Goal: Find specific page/section: Find specific page/section

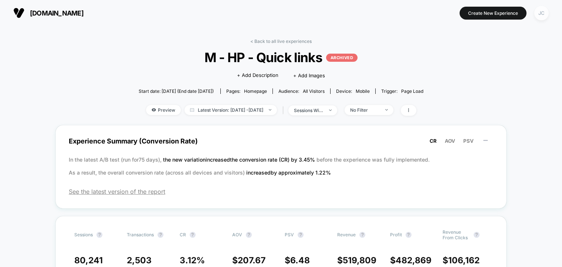
click at [538, 11] on div "JC" at bounding box center [542, 13] width 14 height 14
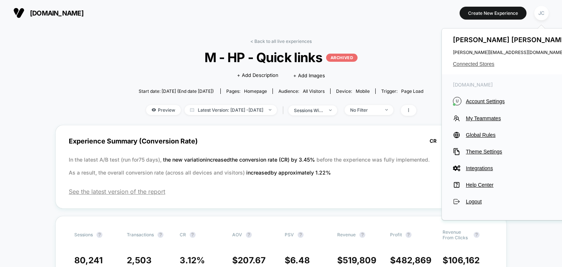
click at [472, 65] on span "Connected Stores" at bounding box center [511, 64] width 117 height 6
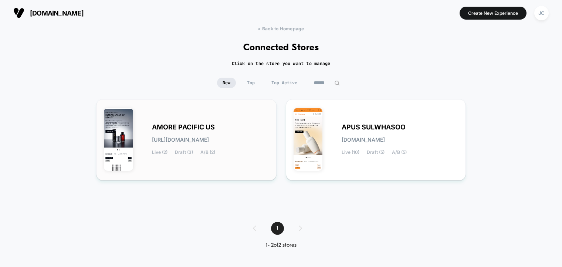
click at [271, 142] on div "AMORE PACIFIC US amore-pacific_us.myshopify.com Live (2) Draft (3) A/B (2)" at bounding box center [186, 139] width 181 height 81
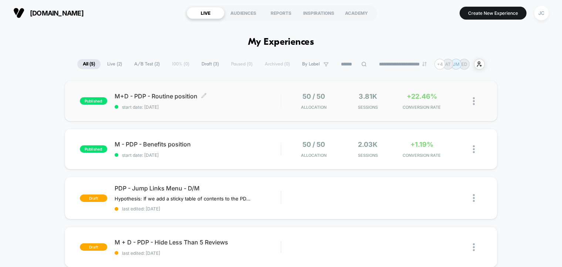
click at [274, 105] on span "start date: [DATE]" at bounding box center [198, 107] width 166 height 6
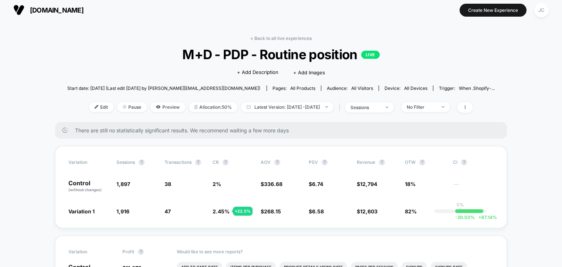
scroll to position [7, 0]
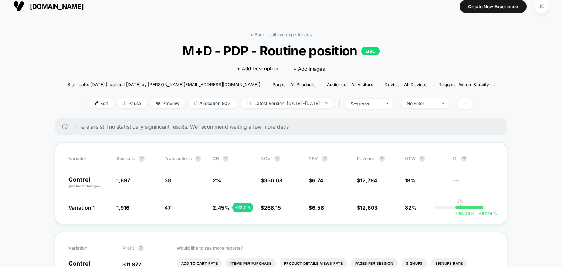
click at [411, 61] on div "< Back to all live experiences M+D - PDP - Routine position LIVE Click to edit …" at bounding box center [281, 75] width 428 height 87
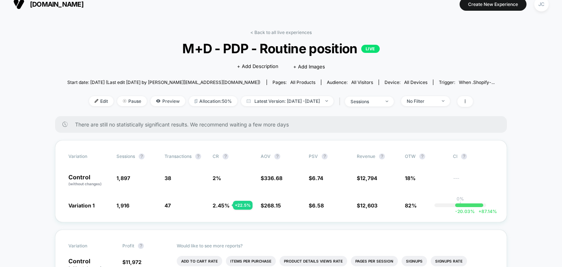
scroll to position [9, 0]
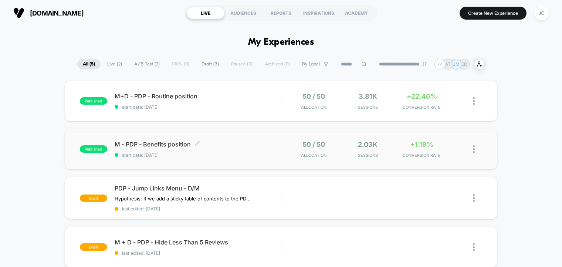
drag, startPoint x: 241, startPoint y: 141, endPoint x: 210, endPoint y: 146, distance: 31.5
click at [210, 146] on span "M - PDP - Benefits position Click to edit experience details" at bounding box center [198, 144] width 166 height 7
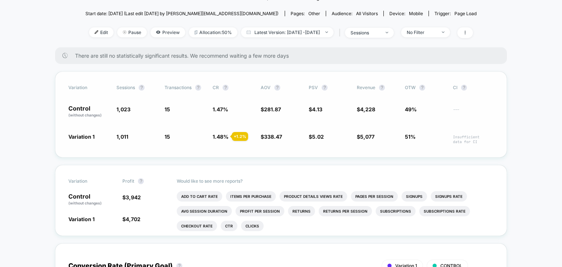
scroll to position [81, 0]
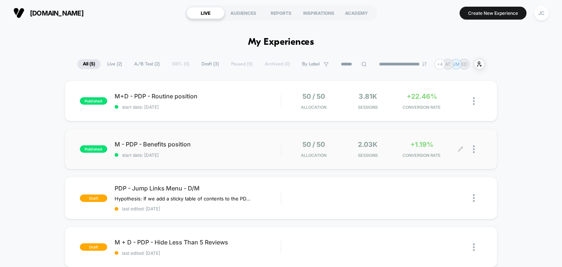
click at [396, 143] on div "50 / 50 Allocation 2.03k Sessions +1.19% CONVERSION RATE" at bounding box center [375, 149] width 172 height 17
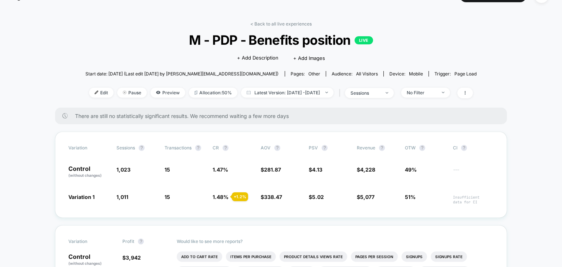
scroll to position [18, 0]
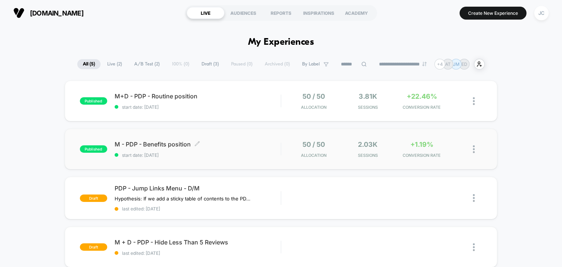
click at [201, 145] on span "M - PDP - Benefits position Click to edit experience details" at bounding box center [198, 144] width 166 height 7
click at [200, 103] on div "M+D - PDP - Routine position Click to edit experience details Click to edit exp…" at bounding box center [198, 100] width 166 height 17
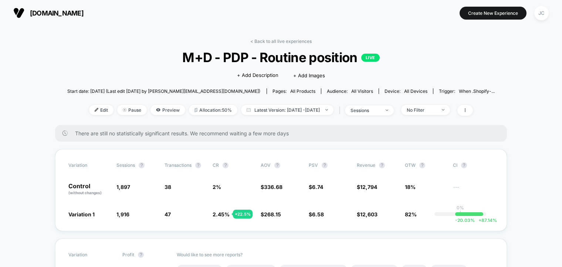
drag, startPoint x: 24, startPoint y: 134, endPoint x: 29, endPoint y: 123, distance: 12.1
